Goal: Communication & Community: Share content

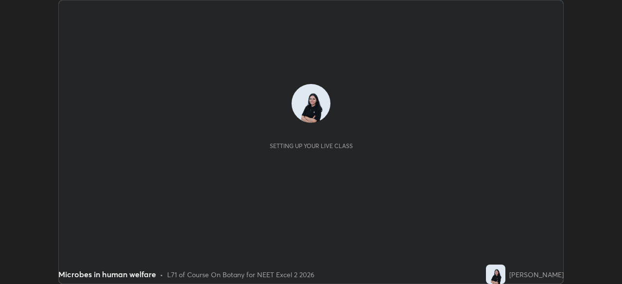
scroll to position [284, 621]
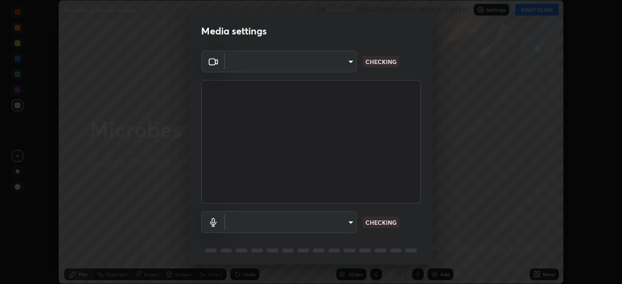
type input "7db3104c3122a209b332b64619111aa91615a24fb0de166504fa5909fce8eb30"
type input "communications"
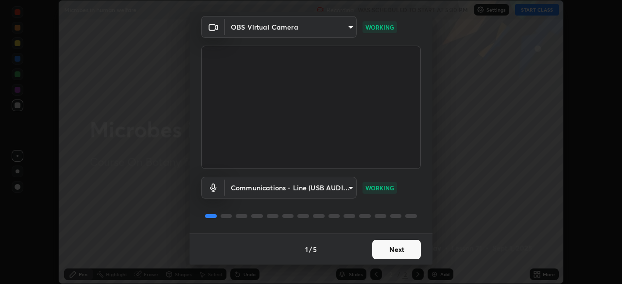
click at [409, 250] on button "Next" at bounding box center [396, 249] width 49 height 19
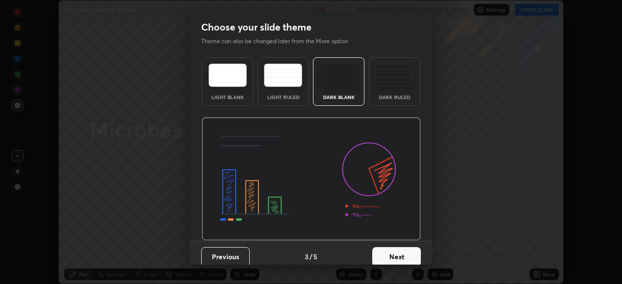
click at [405, 252] on button "Next" at bounding box center [396, 256] width 49 height 19
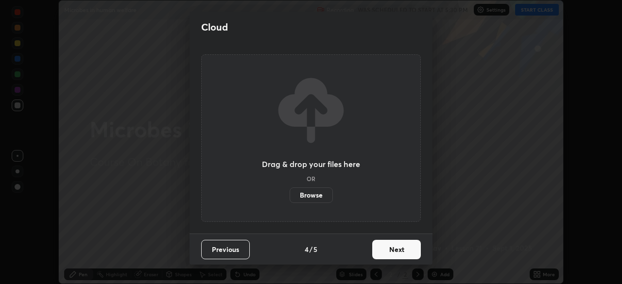
click at [405, 252] on button "Next" at bounding box center [396, 249] width 49 height 19
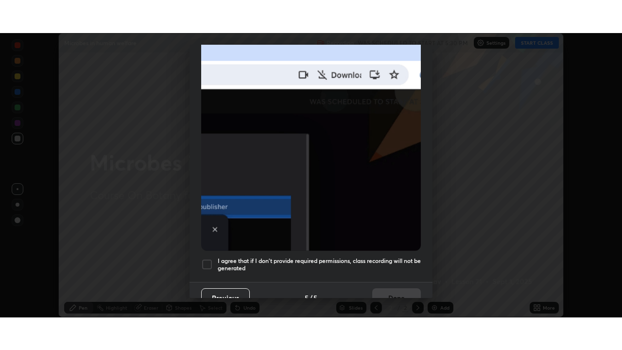
scroll to position [233, 0]
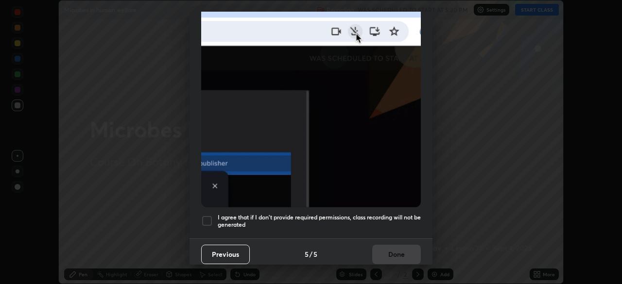
click at [208, 217] on div at bounding box center [207, 221] width 12 height 12
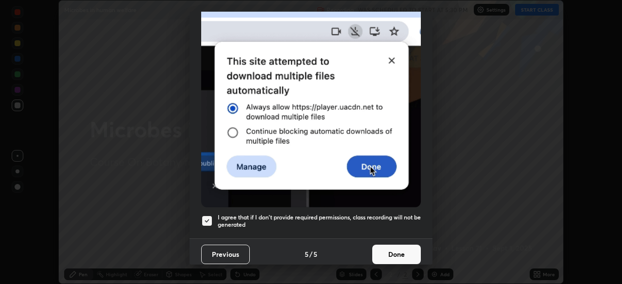
click at [401, 250] on button "Done" at bounding box center [396, 254] width 49 height 19
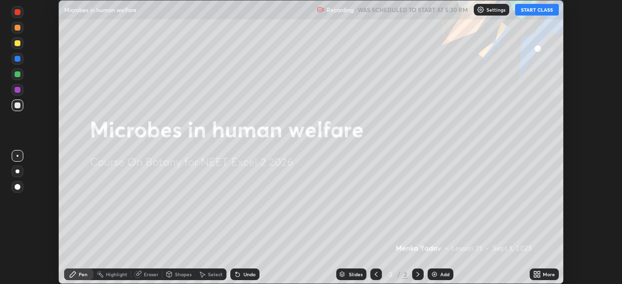
click at [550, 11] on button "START CLASS" at bounding box center [537, 10] width 44 height 12
click at [546, 277] on div "More" at bounding box center [549, 274] width 12 height 5
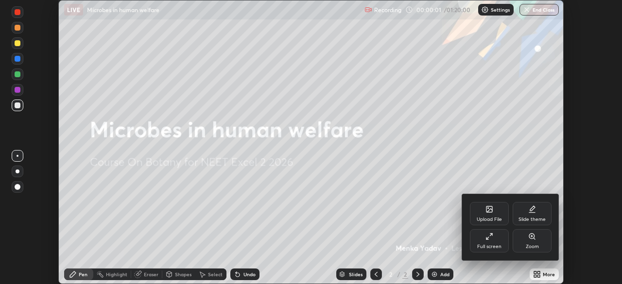
click at [498, 242] on div "Full screen" at bounding box center [489, 240] width 39 height 23
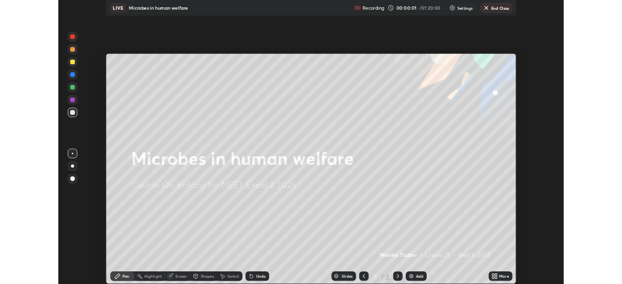
scroll to position [350, 622]
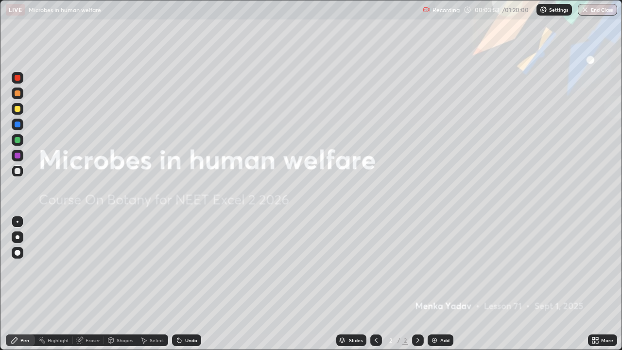
click at [441, 284] on div "Add" at bounding box center [444, 340] width 9 height 5
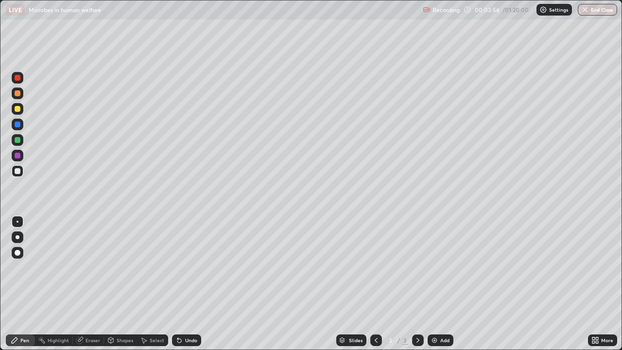
click at [17, 94] on div at bounding box center [18, 93] width 6 height 6
click at [18, 139] on div at bounding box center [18, 140] width 6 height 6
click at [21, 172] on div at bounding box center [18, 171] width 12 height 12
click at [17, 142] on div at bounding box center [18, 140] width 6 height 6
click at [17, 122] on div at bounding box center [18, 124] width 6 height 6
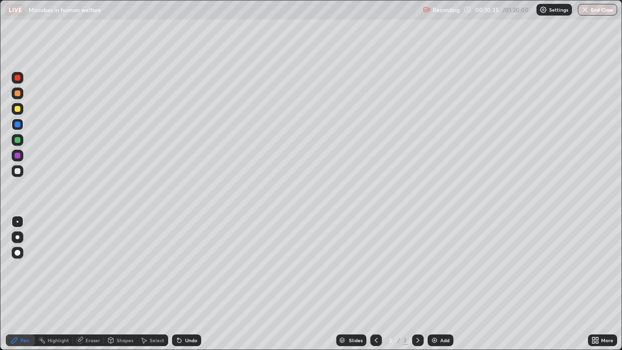
click at [444, 284] on div "Add" at bounding box center [444, 340] width 9 height 5
click at [15, 108] on div at bounding box center [18, 109] width 6 height 6
click at [193, 284] on div "Undo" at bounding box center [191, 340] width 12 height 5
click at [17, 172] on div at bounding box center [18, 171] width 6 height 6
click at [191, 284] on div "Undo" at bounding box center [191, 340] width 12 height 5
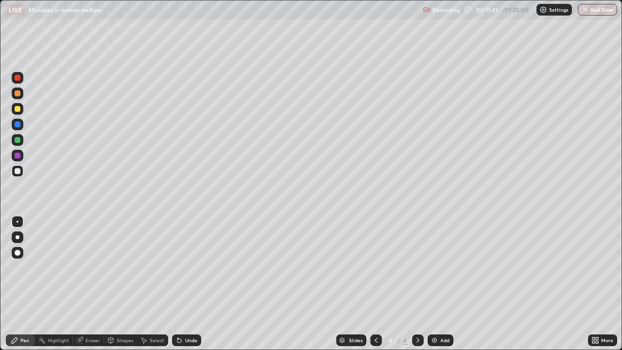
click at [191, 284] on div "Undo" at bounding box center [191, 340] width 12 height 5
click at [189, 284] on div "Undo" at bounding box center [191, 340] width 12 height 5
click at [185, 284] on div "Undo" at bounding box center [191, 340] width 12 height 5
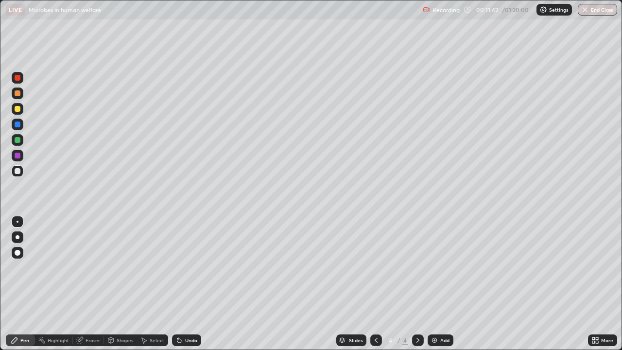
click at [182, 284] on div "Undo" at bounding box center [186, 340] width 29 height 12
click at [17, 156] on div at bounding box center [18, 156] width 6 height 6
click at [185, 284] on div "Undo" at bounding box center [191, 340] width 12 height 5
click at [186, 284] on div "Undo" at bounding box center [191, 340] width 12 height 5
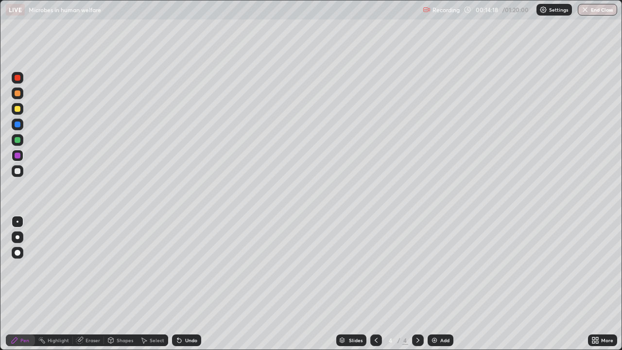
click at [434, 284] on img at bounding box center [434, 340] width 8 height 8
click at [14, 118] on div at bounding box center [18, 125] width 12 height 16
click at [18, 108] on div at bounding box center [18, 109] width 6 height 6
click at [17, 140] on div at bounding box center [18, 140] width 6 height 6
click at [188, 284] on div "Undo" at bounding box center [191, 340] width 12 height 5
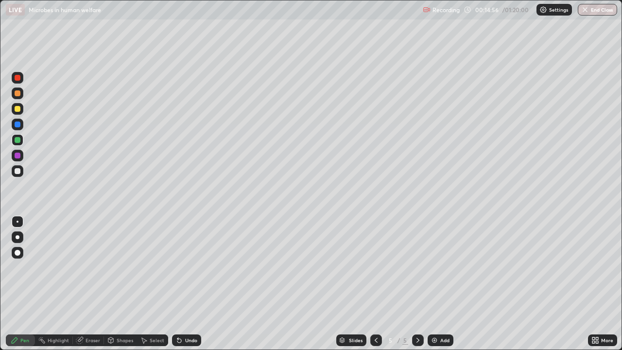
click at [17, 171] on div at bounding box center [18, 171] width 6 height 6
click at [438, 284] on div "Add" at bounding box center [441, 340] width 26 height 12
click at [16, 95] on div at bounding box center [18, 93] width 6 height 6
click at [17, 139] on div at bounding box center [18, 140] width 6 height 6
click at [19, 172] on div at bounding box center [18, 171] width 6 height 6
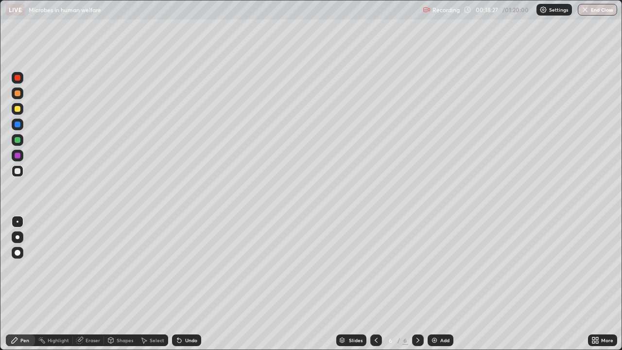
click at [15, 154] on div at bounding box center [18, 156] width 6 height 6
click at [15, 170] on div at bounding box center [18, 171] width 6 height 6
click at [445, 284] on div "Add" at bounding box center [444, 340] width 9 height 5
click at [19, 93] on div at bounding box center [18, 93] width 6 height 6
click at [19, 141] on div at bounding box center [18, 140] width 6 height 6
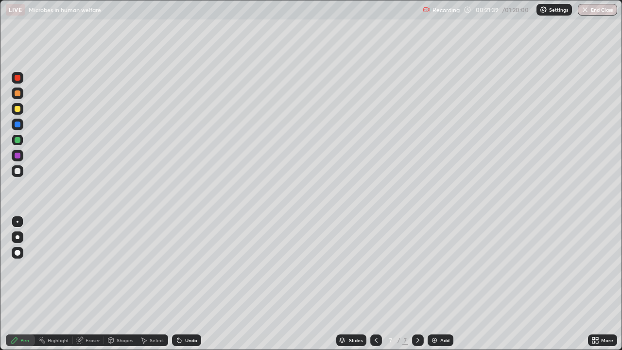
click at [188, 284] on div "Undo" at bounding box center [186, 340] width 29 height 12
click at [186, 284] on div "Undo" at bounding box center [186, 340] width 29 height 12
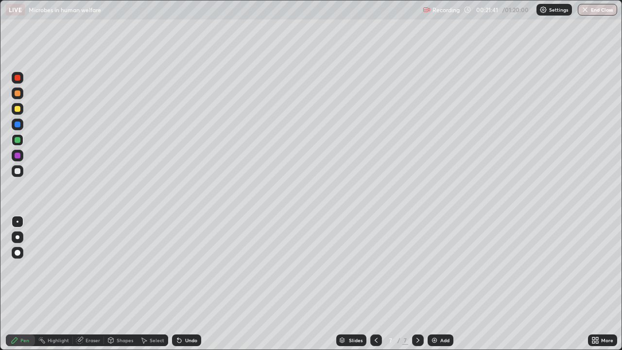
click at [186, 284] on div "Undo" at bounding box center [186, 340] width 29 height 12
click at [21, 172] on div at bounding box center [18, 171] width 12 height 12
click at [17, 157] on div at bounding box center [18, 156] width 6 height 6
click at [17, 168] on div at bounding box center [18, 171] width 6 height 6
click at [14, 141] on div at bounding box center [18, 140] width 12 height 12
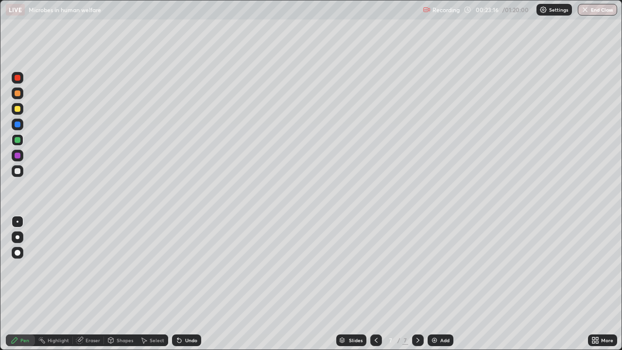
click at [17, 123] on div at bounding box center [18, 124] width 6 height 6
click at [18, 176] on div at bounding box center [18, 171] width 12 height 12
click at [17, 138] on div at bounding box center [18, 140] width 6 height 6
click at [17, 122] on div at bounding box center [18, 124] width 6 height 6
click at [189, 284] on div "Undo" at bounding box center [191, 340] width 12 height 5
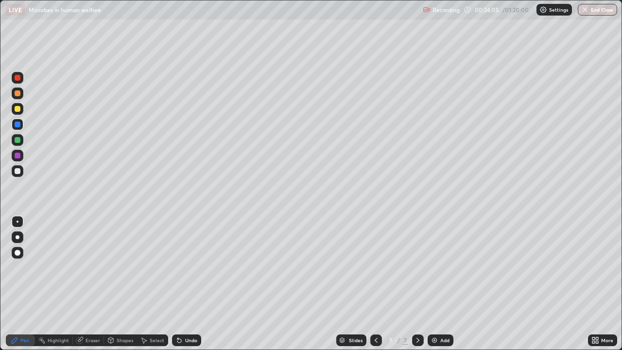
click at [189, 284] on div "Undo" at bounding box center [191, 340] width 12 height 5
click at [188, 284] on div "Undo" at bounding box center [191, 340] width 12 height 5
click at [195, 284] on div "Undo" at bounding box center [191, 340] width 12 height 5
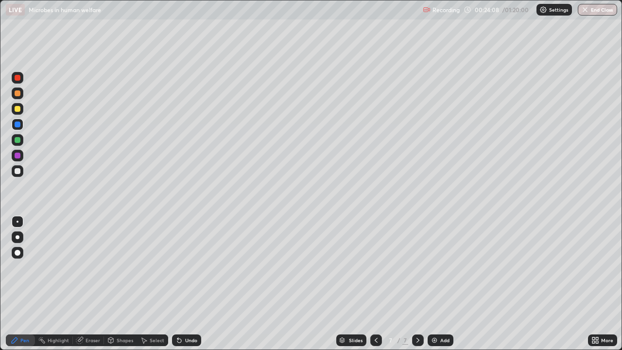
click at [195, 284] on div "Undo" at bounding box center [191, 340] width 12 height 5
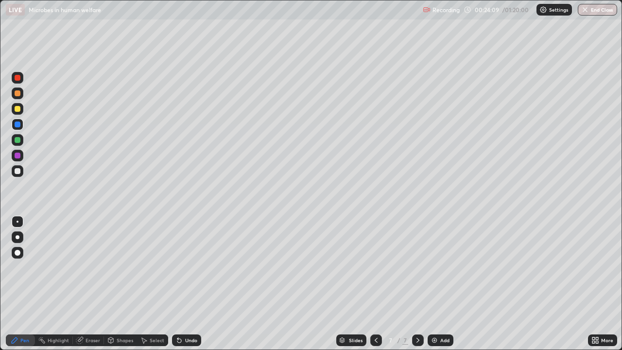
click at [197, 284] on div "Undo" at bounding box center [186, 340] width 29 height 12
click at [444, 284] on div "Add" at bounding box center [444, 340] width 9 height 5
click at [16, 109] on div at bounding box center [18, 109] width 6 height 6
click at [17, 139] on div at bounding box center [18, 140] width 6 height 6
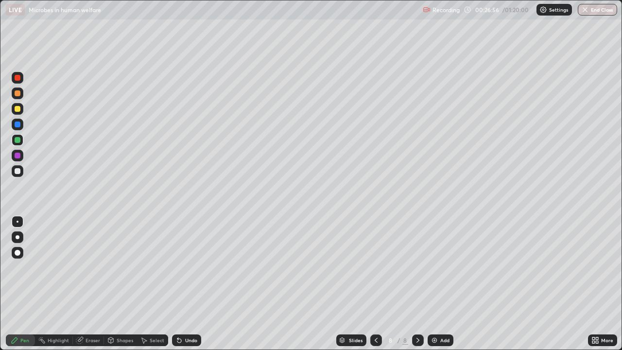
click at [18, 170] on div at bounding box center [18, 171] width 6 height 6
click at [17, 138] on div at bounding box center [18, 140] width 6 height 6
click at [18, 155] on div at bounding box center [18, 156] width 6 height 6
click at [17, 171] on div at bounding box center [18, 171] width 6 height 6
click at [19, 155] on div at bounding box center [18, 156] width 6 height 6
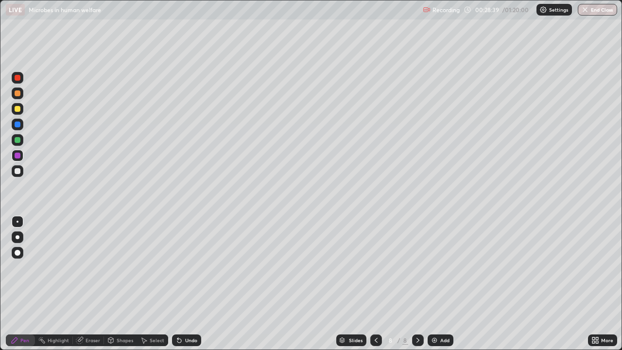
click at [17, 140] on div at bounding box center [18, 140] width 6 height 6
click at [187, 284] on div "Undo" at bounding box center [191, 340] width 12 height 5
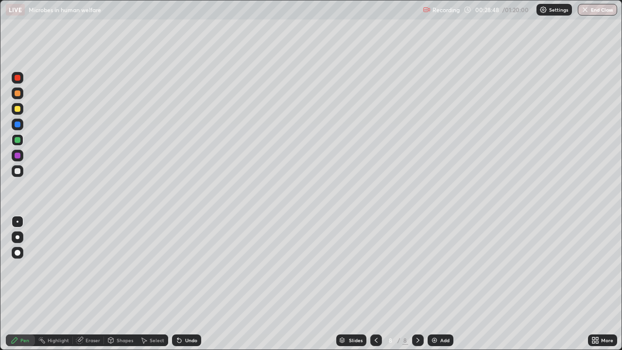
click at [187, 284] on div "Undo" at bounding box center [191, 340] width 12 height 5
click at [6, 284] on div "Erase all" at bounding box center [17, 174] width 23 height 311
click at [435, 284] on img at bounding box center [434, 340] width 8 height 8
click at [375, 284] on icon at bounding box center [376, 340] width 8 height 8
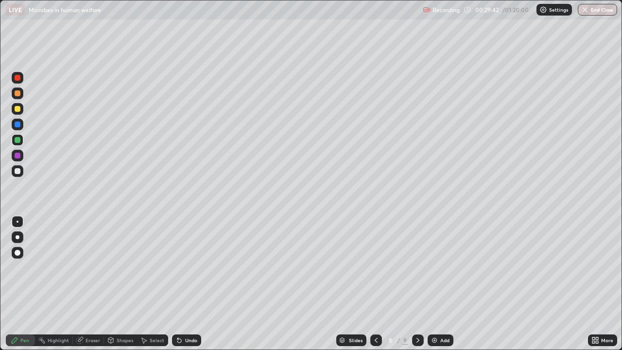
click at [17, 152] on div at bounding box center [18, 156] width 12 height 12
click at [16, 125] on div at bounding box center [18, 124] width 6 height 6
click at [13, 173] on div at bounding box center [18, 171] width 12 height 12
click at [439, 284] on div "Add" at bounding box center [441, 340] width 26 height 12
click at [18, 106] on div at bounding box center [18, 109] width 6 height 6
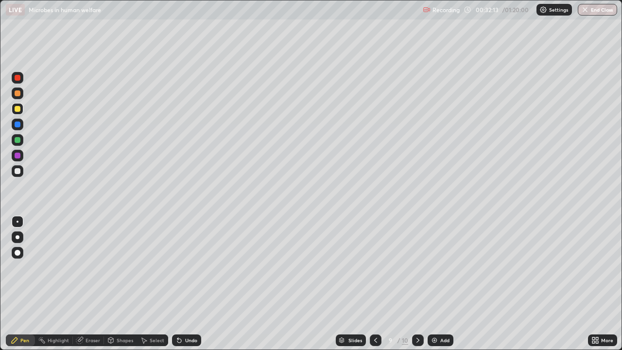
click at [18, 93] on div at bounding box center [18, 93] width 6 height 6
click at [12, 168] on div at bounding box center [18, 171] width 12 height 12
click at [185, 284] on div "Undo" at bounding box center [191, 340] width 12 height 5
click at [15, 142] on div at bounding box center [18, 140] width 6 height 6
click at [121, 284] on div "Shapes" at bounding box center [125, 340] width 17 height 5
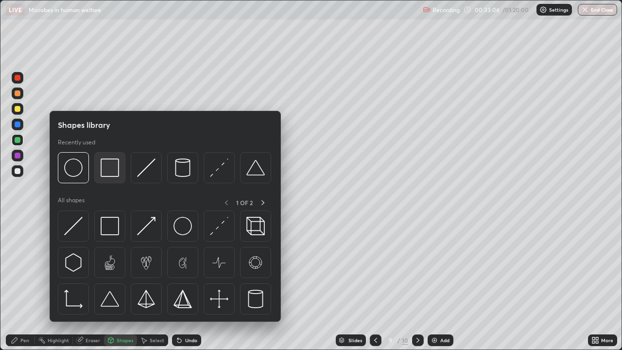
click at [109, 173] on img at bounding box center [110, 167] width 18 height 18
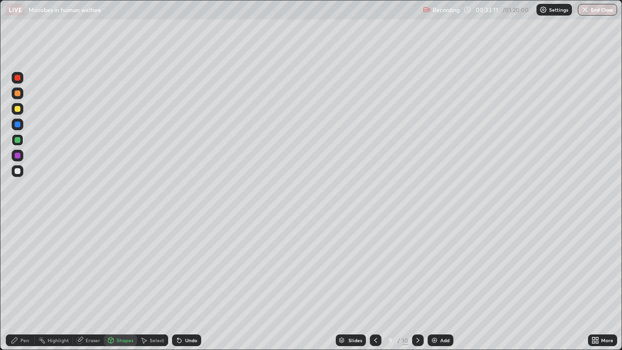
click at [23, 284] on div "Pen" at bounding box center [20, 340] width 29 height 12
click at [17, 141] on div at bounding box center [18, 140] width 6 height 6
click at [14, 170] on div at bounding box center [18, 171] width 12 height 12
click at [89, 284] on div "Eraser" at bounding box center [93, 340] width 15 height 5
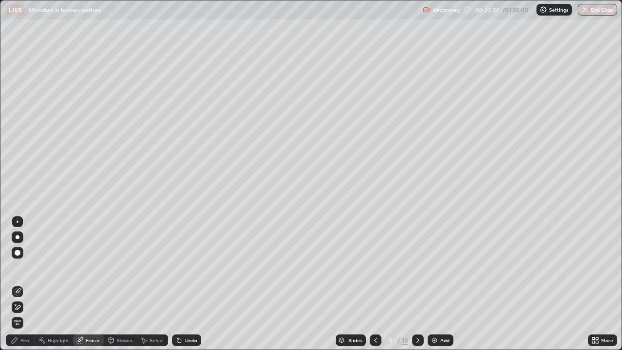
click at [22, 284] on div "Pen" at bounding box center [24, 340] width 9 height 5
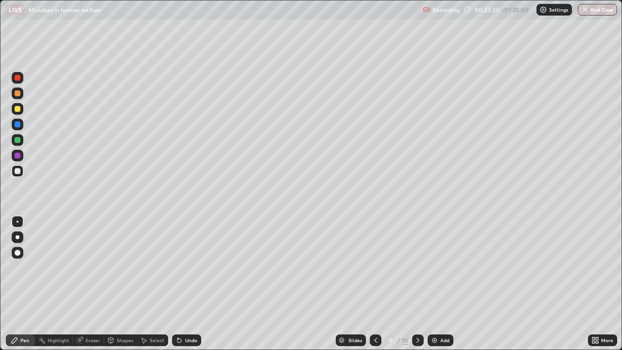
click at [15, 155] on div at bounding box center [18, 156] width 6 height 6
click at [441, 284] on div "Add" at bounding box center [444, 340] width 9 height 5
click at [14, 93] on div at bounding box center [18, 93] width 12 height 12
click at [87, 284] on div "Eraser" at bounding box center [93, 340] width 15 height 5
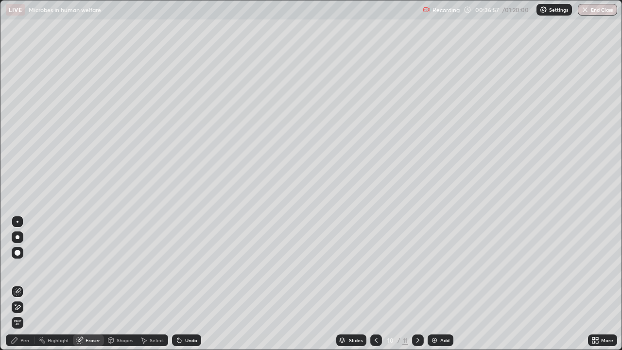
click at [28, 284] on div "Pen" at bounding box center [20, 340] width 29 height 12
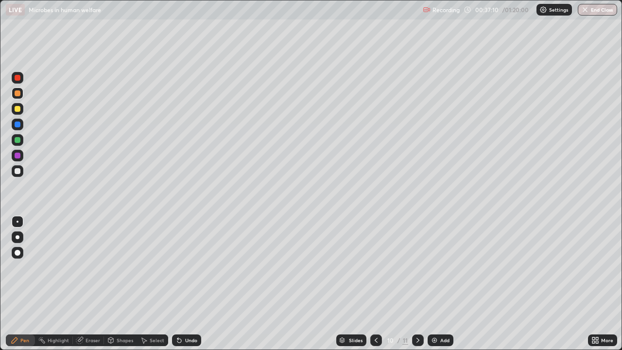
click at [15, 171] on div at bounding box center [18, 171] width 6 height 6
click at [437, 284] on img at bounding box center [434, 340] width 8 height 8
click at [439, 284] on div "Add" at bounding box center [441, 340] width 26 height 12
click at [370, 284] on div at bounding box center [376, 340] width 12 height 12
click at [17, 134] on div at bounding box center [18, 140] width 12 height 12
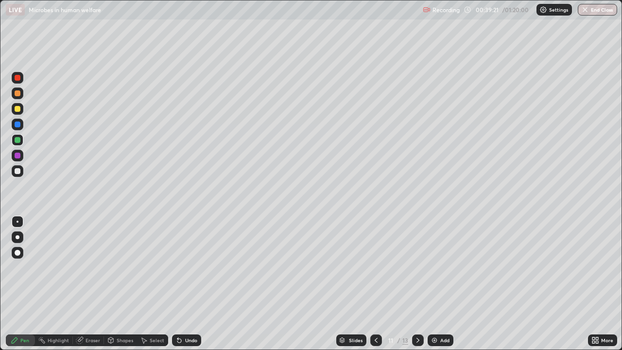
click at [16, 140] on div at bounding box center [18, 140] width 6 height 6
click at [20, 159] on div at bounding box center [18, 156] width 12 height 12
click at [17, 173] on div at bounding box center [18, 171] width 6 height 6
click at [17, 140] on div at bounding box center [18, 140] width 6 height 6
click at [17, 123] on div at bounding box center [18, 124] width 6 height 6
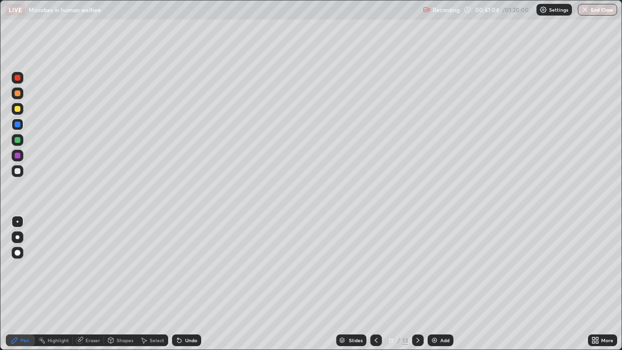
click at [14, 156] on div at bounding box center [18, 156] width 12 height 12
click at [449, 284] on div "Add" at bounding box center [441, 340] width 26 height 12
click at [17, 93] on div at bounding box center [18, 93] width 6 height 6
click at [185, 284] on div "Undo" at bounding box center [191, 340] width 12 height 5
click at [186, 284] on div "Undo" at bounding box center [191, 340] width 12 height 5
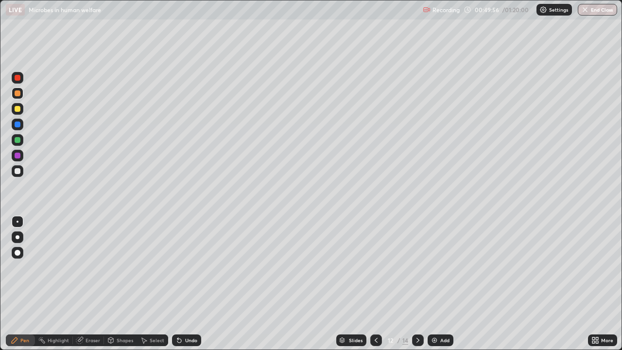
click at [186, 284] on div "Undo" at bounding box center [191, 340] width 12 height 5
click at [185, 284] on div "Undo" at bounding box center [191, 340] width 12 height 5
click at [441, 284] on div "Add" at bounding box center [444, 340] width 9 height 5
click at [17, 138] on div at bounding box center [18, 140] width 6 height 6
click at [177, 284] on icon at bounding box center [179, 341] width 4 height 4
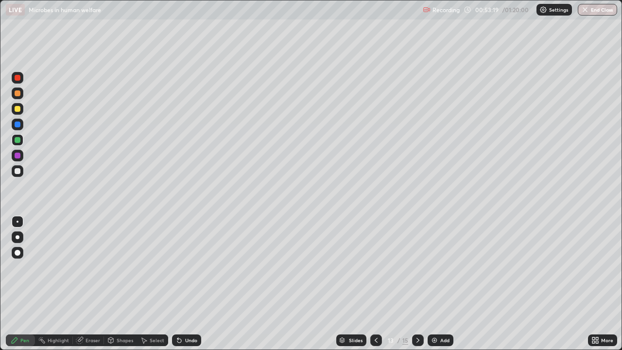
click at [19, 156] on div at bounding box center [18, 156] width 6 height 6
click at [442, 284] on div "Add" at bounding box center [444, 340] width 9 height 5
click at [17, 92] on div at bounding box center [18, 93] width 6 height 6
click at [18, 139] on div at bounding box center [18, 140] width 6 height 6
click at [16, 155] on div at bounding box center [18, 156] width 6 height 6
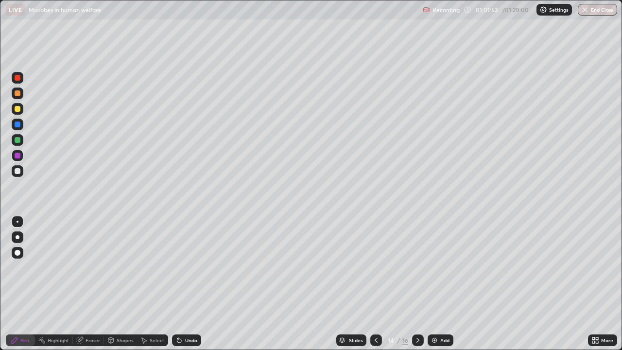
click at [17, 125] on div at bounding box center [18, 124] width 6 height 6
click at [17, 167] on div at bounding box center [18, 171] width 12 height 12
click at [191, 284] on div "Undo" at bounding box center [186, 340] width 29 height 12
click at [439, 284] on div "Add" at bounding box center [441, 340] width 26 height 12
click at [15, 110] on div at bounding box center [18, 109] width 6 height 6
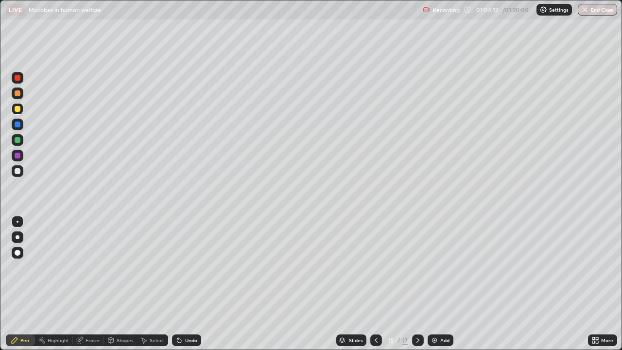
click at [19, 172] on div at bounding box center [18, 171] width 6 height 6
click at [17, 153] on div at bounding box center [18, 156] width 6 height 6
click at [19, 138] on div at bounding box center [18, 140] width 6 height 6
click at [18, 171] on div at bounding box center [18, 171] width 6 height 6
click at [182, 284] on div "Undo" at bounding box center [186, 340] width 29 height 12
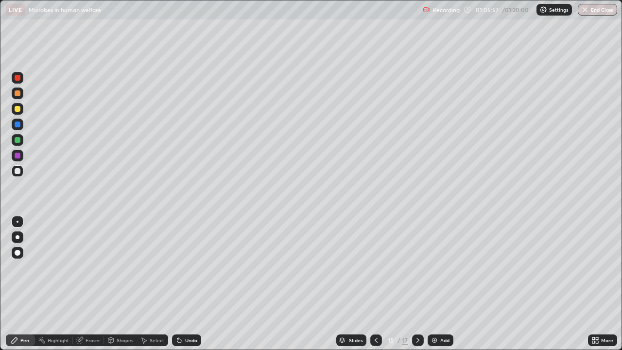
click at [187, 284] on div "Undo" at bounding box center [186, 340] width 29 height 12
click at [189, 284] on div "Undo" at bounding box center [186, 340] width 29 height 12
click at [187, 284] on div "Undo" at bounding box center [186, 340] width 29 height 12
click at [182, 284] on div "Undo" at bounding box center [186, 340] width 29 height 12
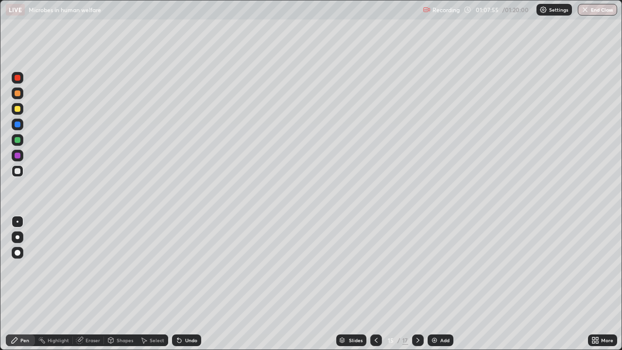
click at [441, 284] on div "Add" at bounding box center [444, 340] width 9 height 5
click at [376, 284] on icon at bounding box center [376, 340] width 8 height 8
click at [431, 284] on img at bounding box center [434, 340] width 8 height 8
click at [17, 106] on div at bounding box center [18, 109] width 6 height 6
click at [189, 284] on div "Undo" at bounding box center [191, 340] width 12 height 5
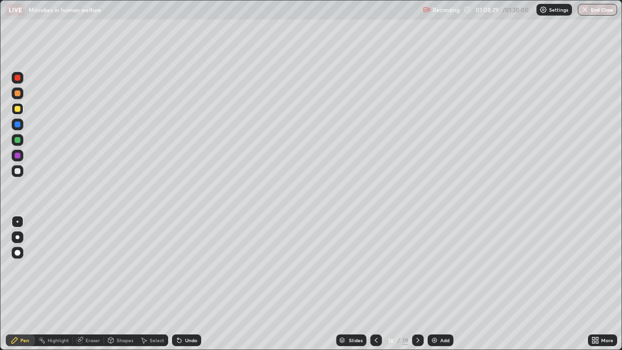
click at [180, 284] on icon at bounding box center [179, 340] width 8 height 8
click at [181, 284] on div "Undo" at bounding box center [186, 340] width 29 height 12
click at [181, 284] on icon at bounding box center [179, 340] width 8 height 8
click at [17, 141] on div at bounding box center [18, 140] width 6 height 6
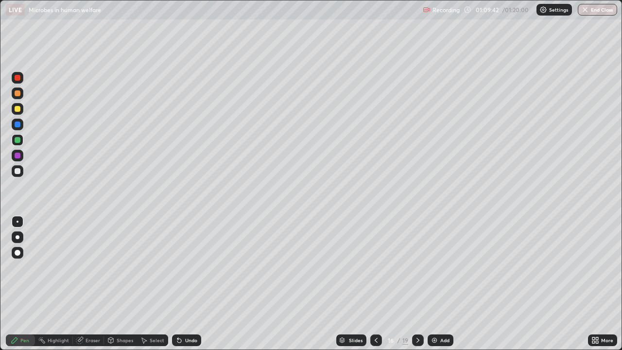
click at [22, 171] on div at bounding box center [18, 171] width 12 height 12
click at [439, 284] on div "Add" at bounding box center [441, 340] width 26 height 12
click at [17, 98] on div at bounding box center [18, 93] width 12 height 12
click at [181, 284] on div "Undo" at bounding box center [186, 340] width 29 height 12
click at [20, 142] on div at bounding box center [18, 140] width 12 height 12
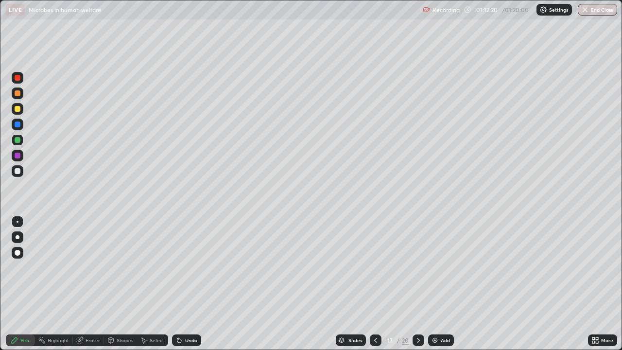
click at [182, 284] on div "Undo" at bounding box center [186, 340] width 29 height 12
click at [440, 284] on div "Add" at bounding box center [441, 340] width 26 height 12
click at [17, 104] on div at bounding box center [18, 109] width 12 height 12
click at [18, 91] on div at bounding box center [18, 93] width 6 height 6
click at [20, 140] on div at bounding box center [18, 140] width 6 height 6
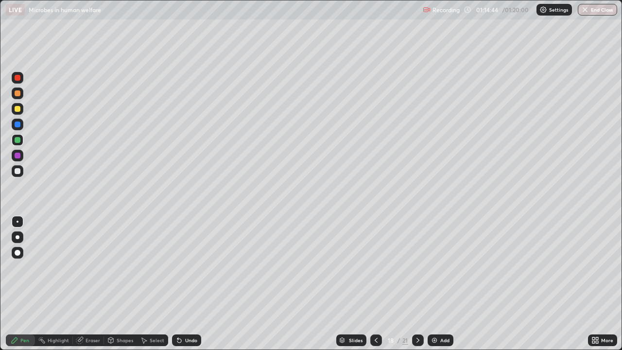
click at [17, 151] on div at bounding box center [18, 156] width 12 height 12
click at [21, 170] on div at bounding box center [18, 171] width 12 height 12
click at [185, 284] on div "Undo" at bounding box center [191, 340] width 12 height 5
click at [188, 284] on div "Undo" at bounding box center [186, 340] width 29 height 12
click at [590, 13] on button "End Class" at bounding box center [598, 10] width 38 height 12
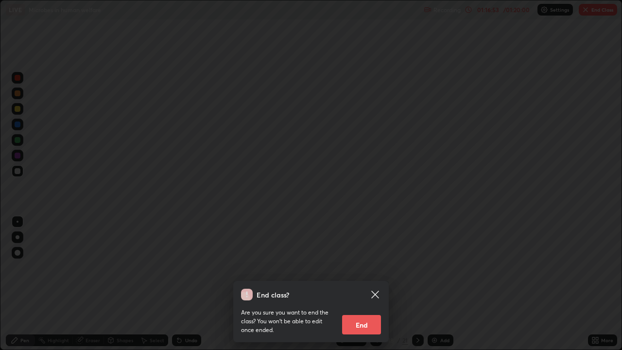
click at [363, 284] on button "End" at bounding box center [361, 324] width 39 height 19
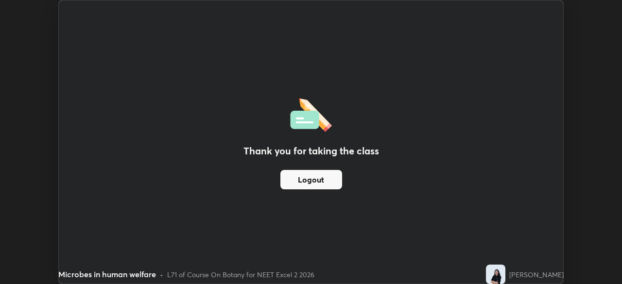
scroll to position [48303, 47965]
